Goal: Information Seeking & Learning: Learn about a topic

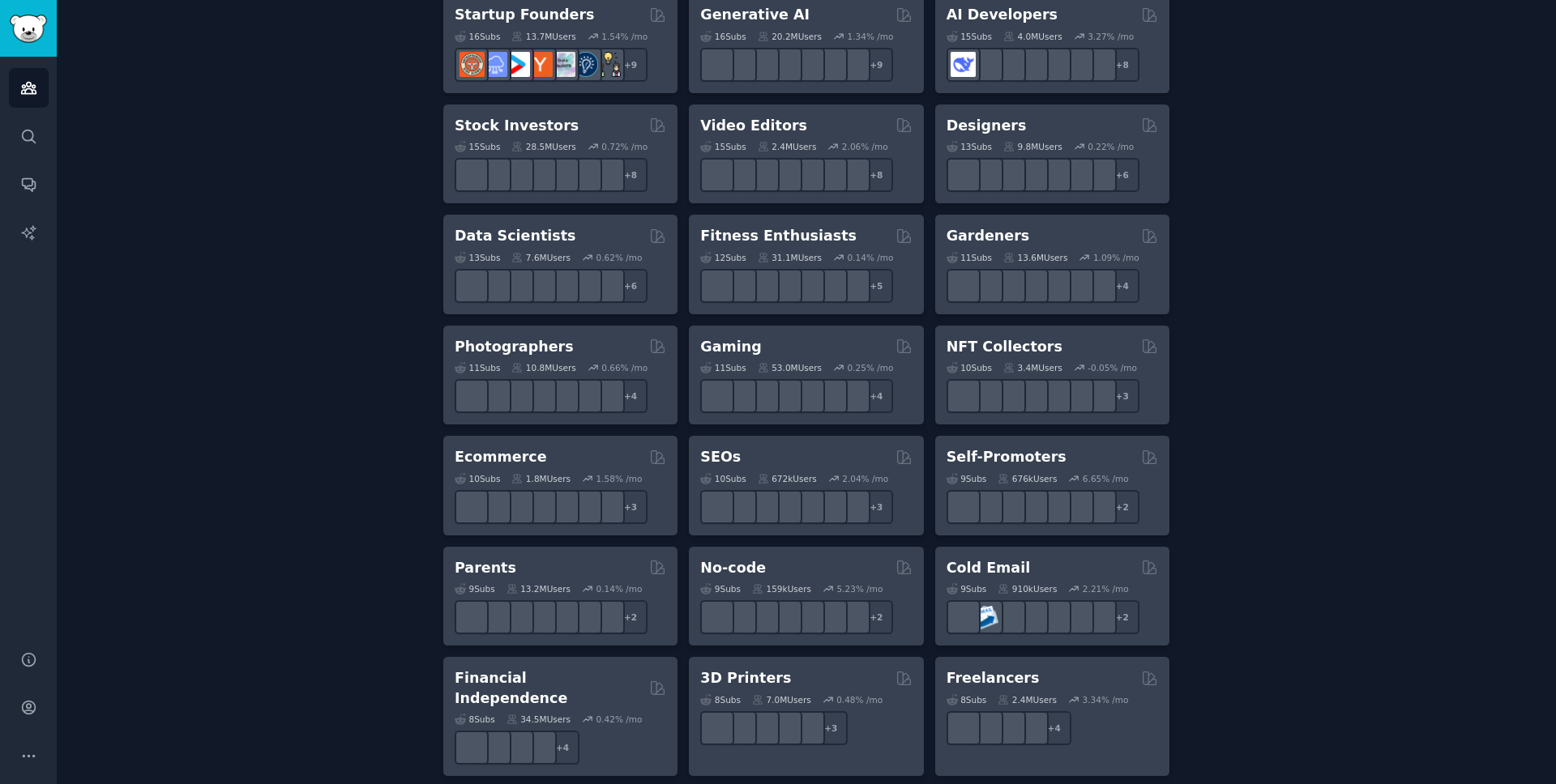
scroll to position [649, 0]
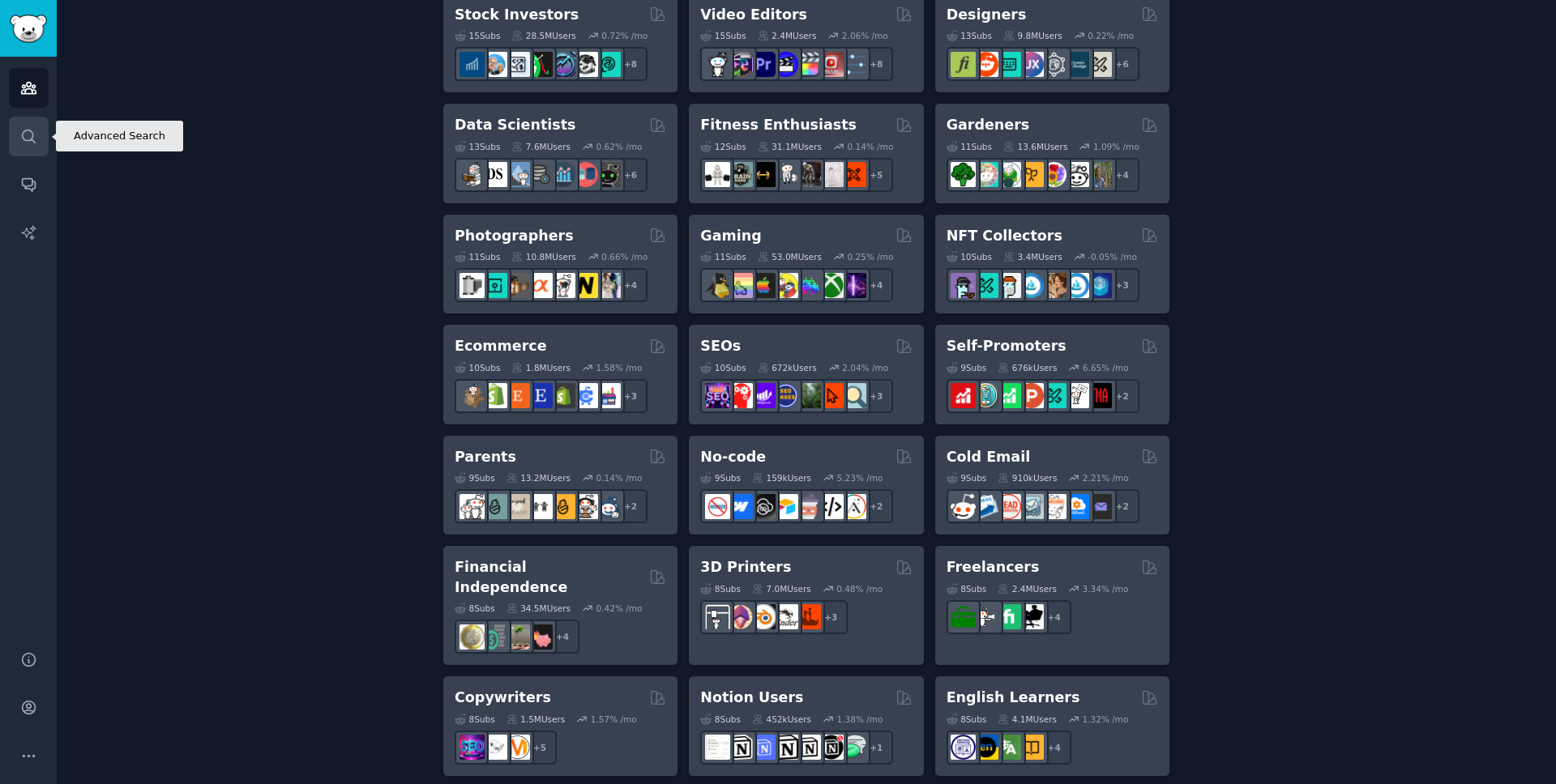
click at [26, 140] on icon "Sidebar" at bounding box center [28, 136] width 13 height 13
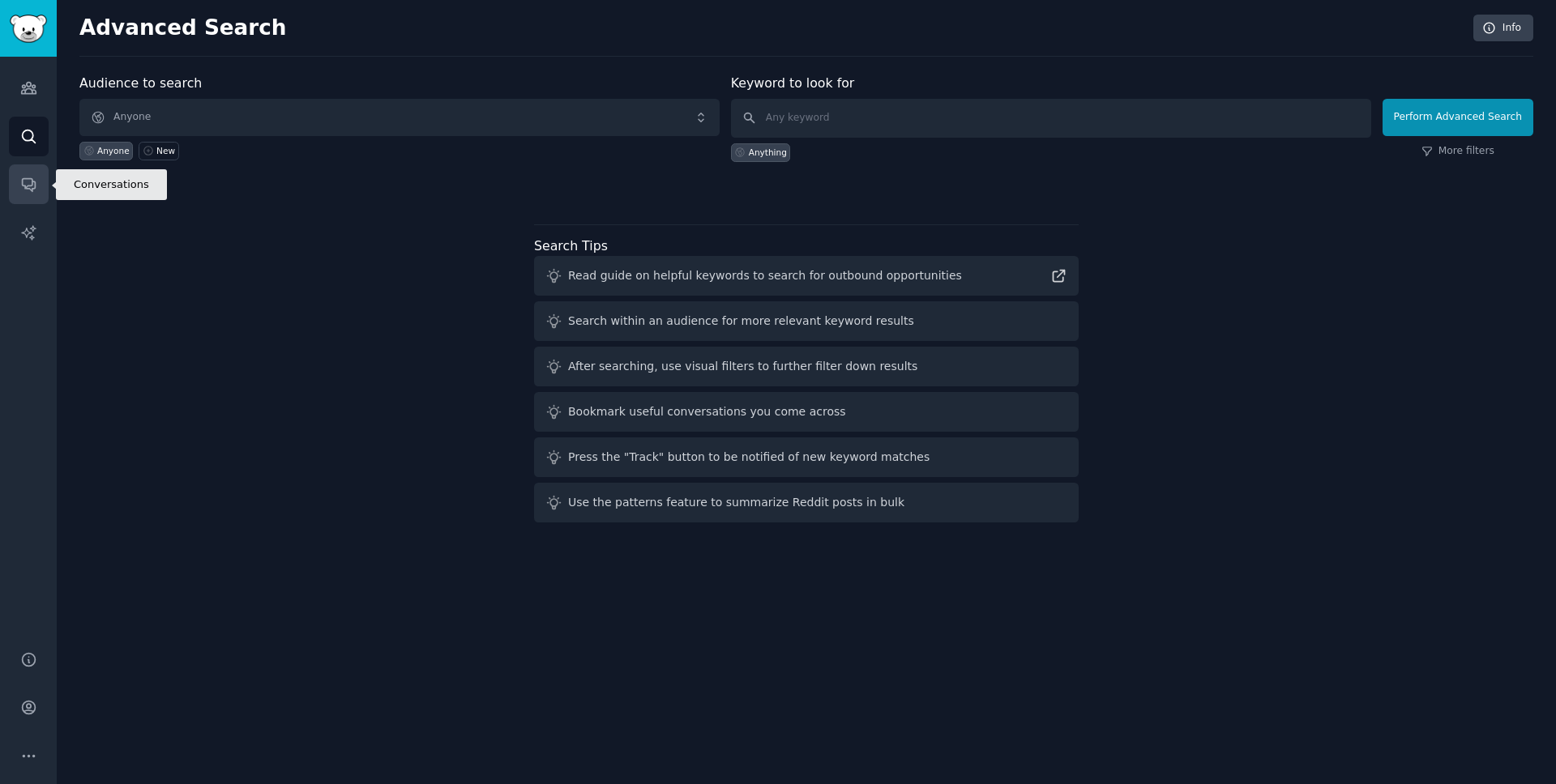
click at [24, 179] on icon "Sidebar" at bounding box center [28, 185] width 13 height 13
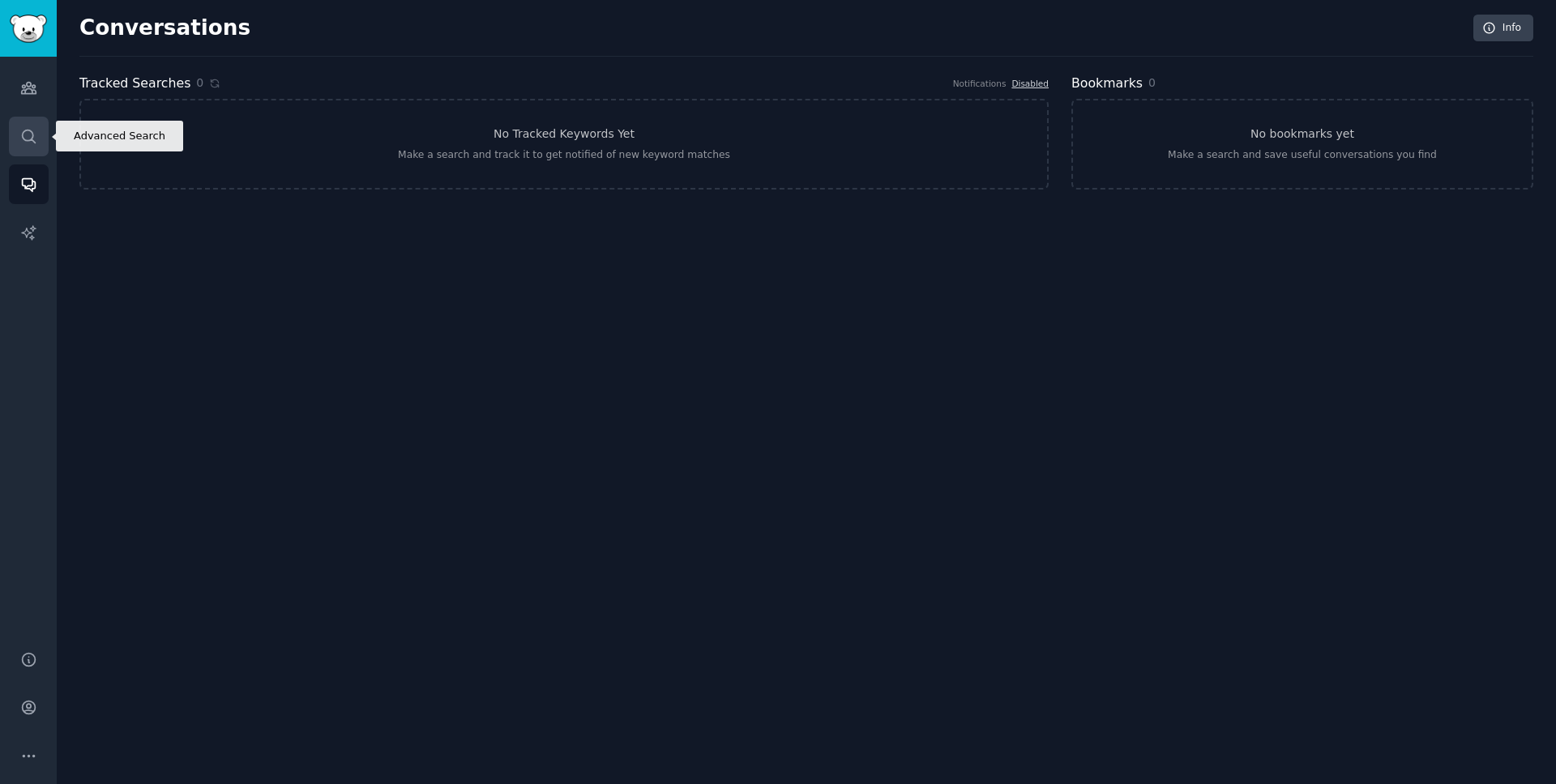
click at [35, 126] on link "Search" at bounding box center [28, 137] width 39 height 39
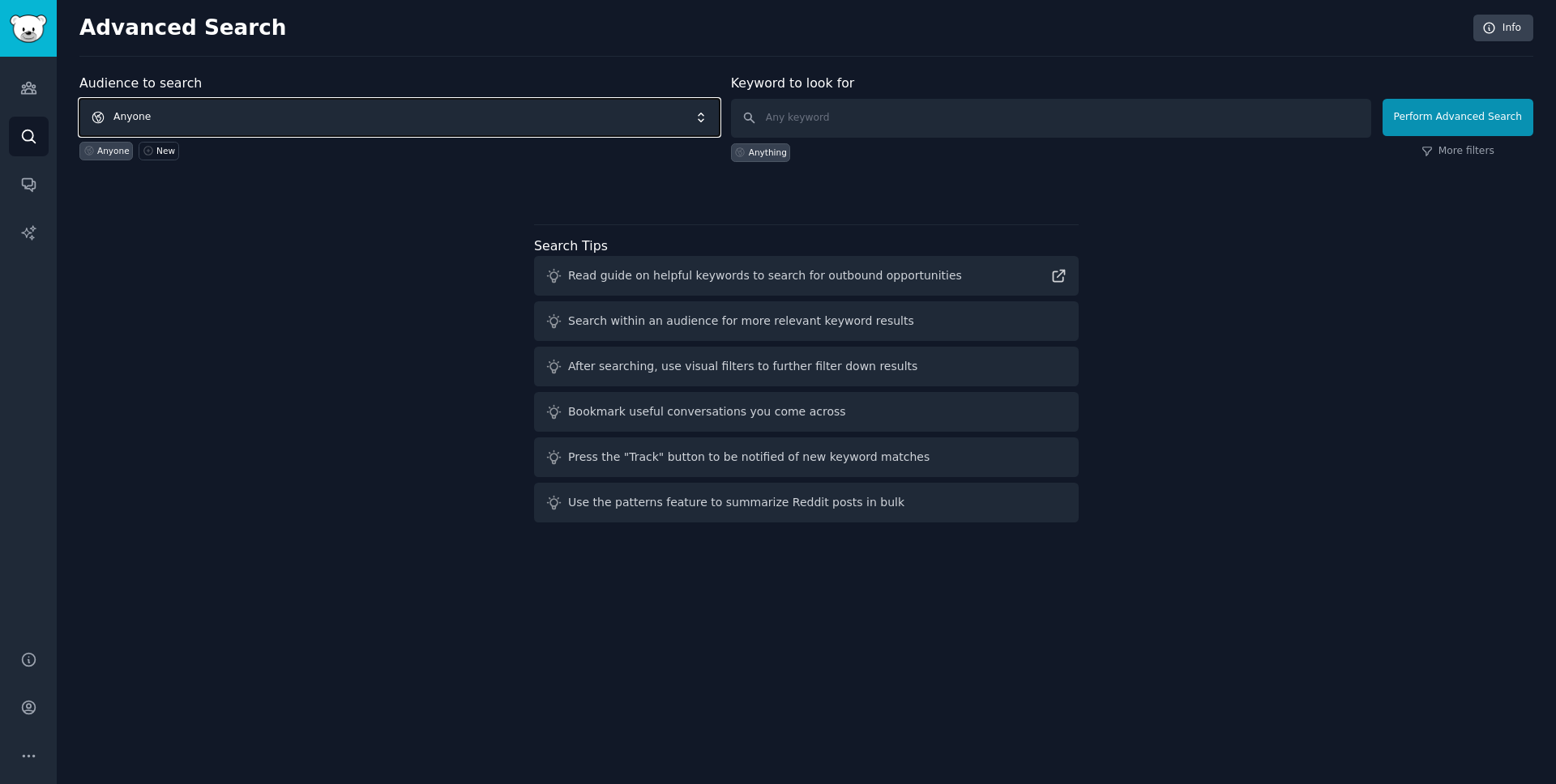
click at [325, 106] on span "Anyone" at bounding box center [399, 118] width 640 height 38
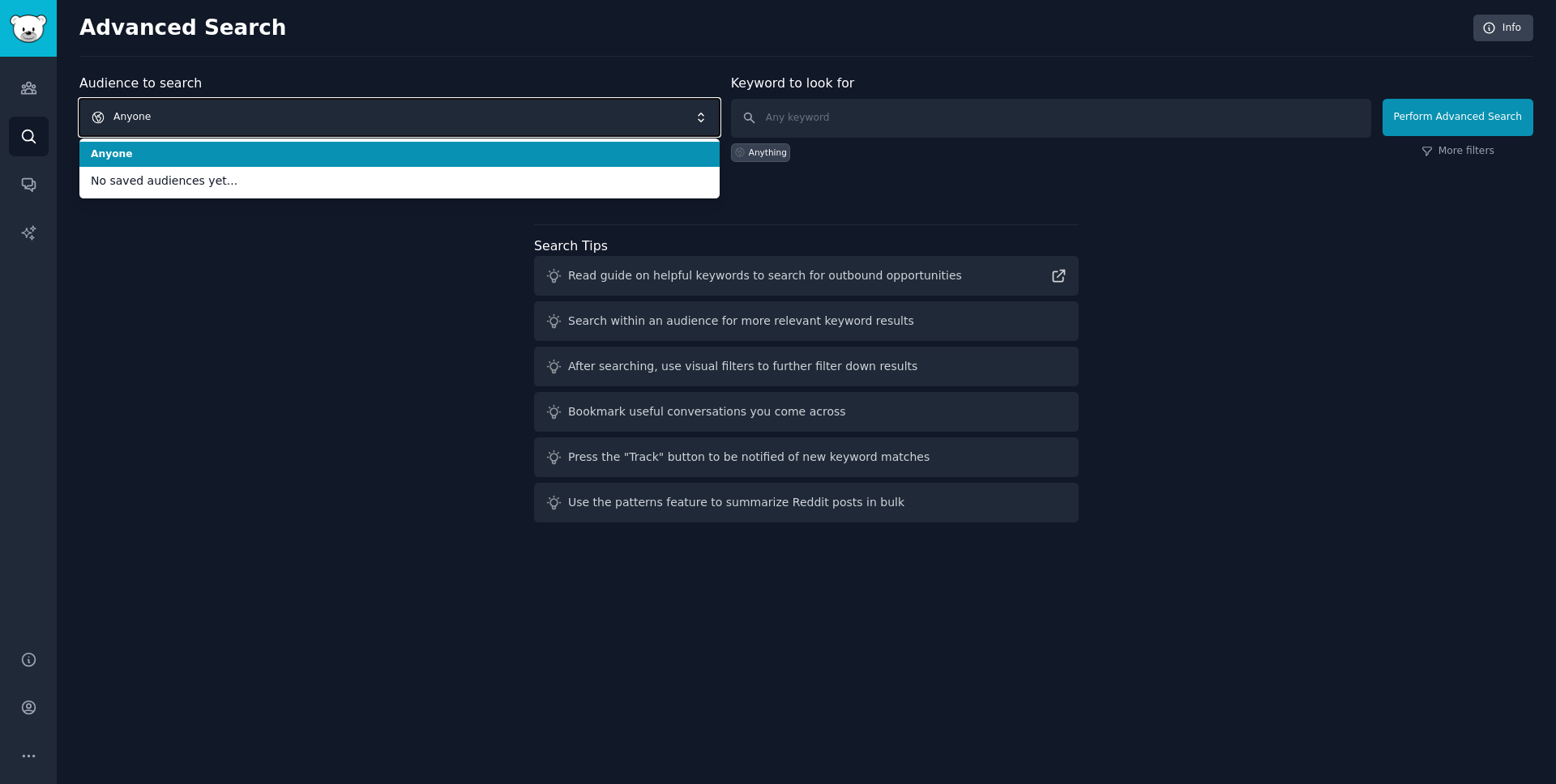
click at [328, 124] on span "Anyone" at bounding box center [399, 118] width 640 height 38
